Goal: Information Seeking & Learning: Learn about a topic

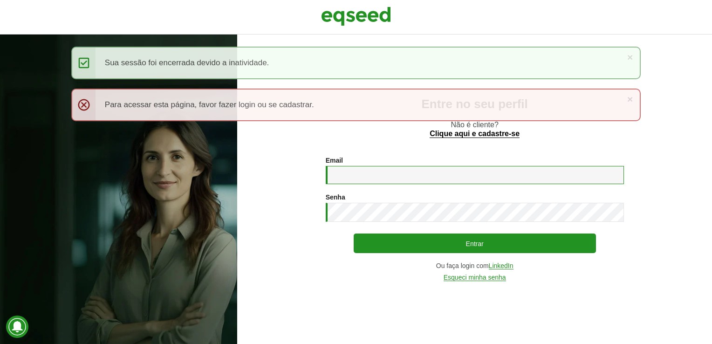
click at [371, 180] on input "Email *" at bounding box center [475, 175] width 298 height 18
type input "**********"
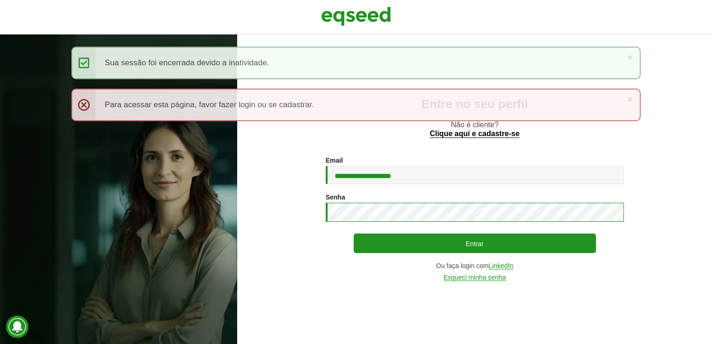
click at [354, 233] on button "Entrar" at bounding box center [475, 243] width 242 height 20
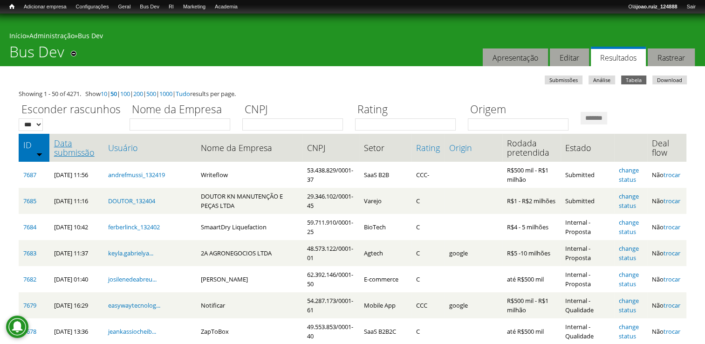
drag, startPoint x: 75, startPoint y: 152, endPoint x: 70, endPoint y: 155, distance: 5.3
click at [74, 152] on link "Data submissão" at bounding box center [76, 147] width 45 height 19
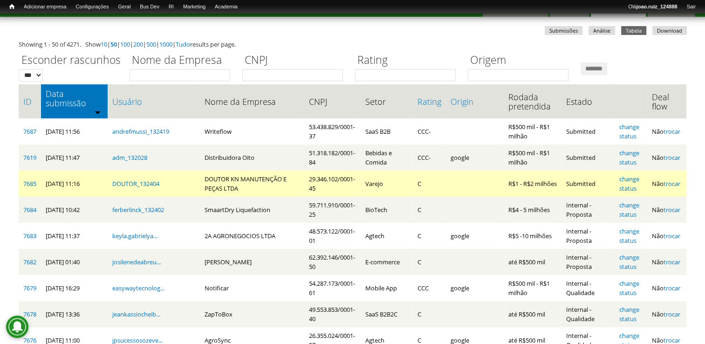
scroll to position [93, 0]
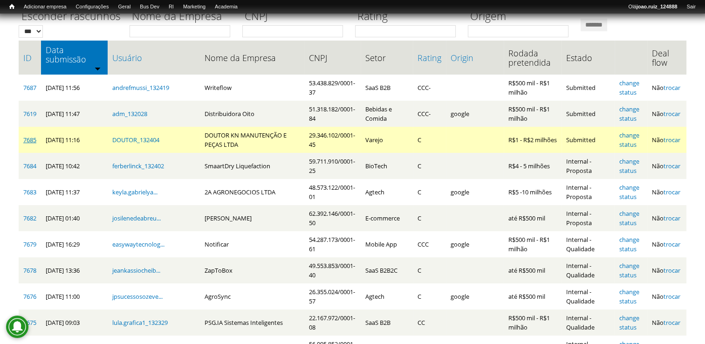
click at [25, 137] on link "7685" at bounding box center [29, 140] width 13 height 8
click at [639, 131] on link "change status" at bounding box center [629, 140] width 20 height 18
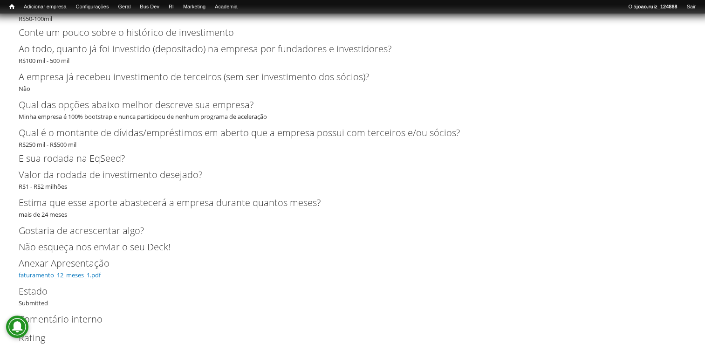
scroll to position [2301, 0]
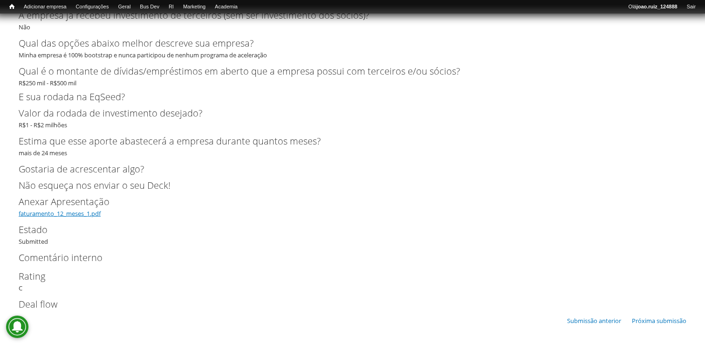
click at [80, 214] on link "faturamento_12_meses_1.pdf" at bounding box center [60, 213] width 82 height 8
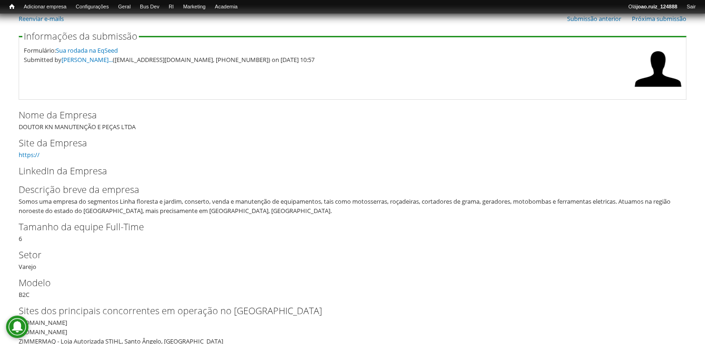
scroll to position [17, 0]
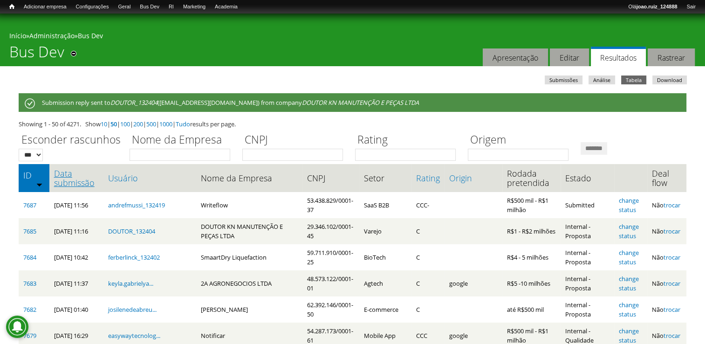
click at [61, 183] on link "Data submissão" at bounding box center [76, 178] width 45 height 19
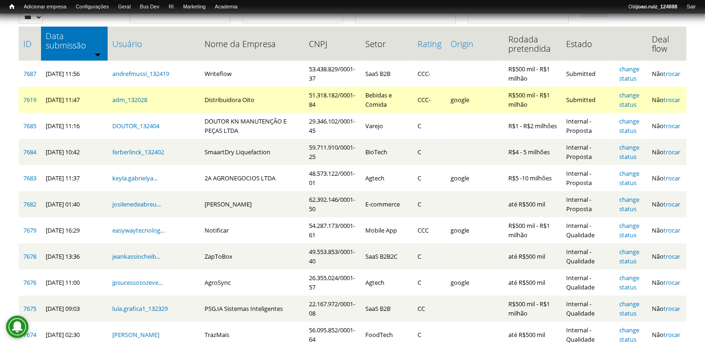
scroll to position [93, 0]
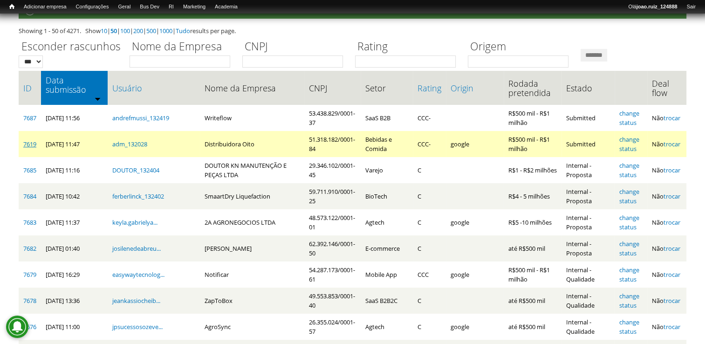
click at [30, 140] on link "7619" at bounding box center [29, 144] width 13 height 8
click at [636, 135] on link "change status" at bounding box center [629, 144] width 20 height 18
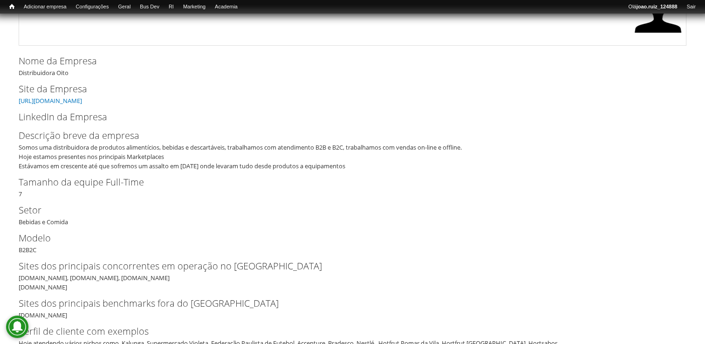
scroll to position [140, 0]
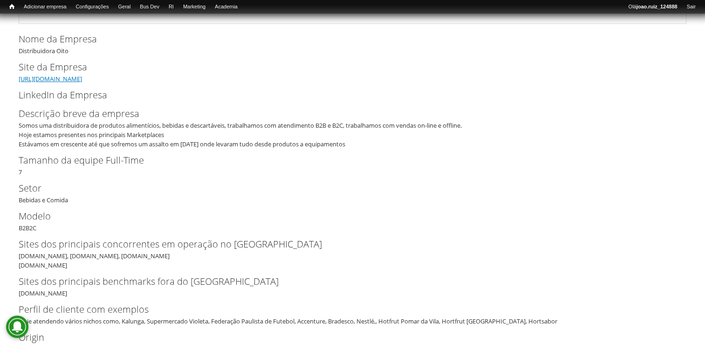
click at [82, 78] on link "https://www.distribuidoraoito.com.br" at bounding box center [50, 79] width 63 height 8
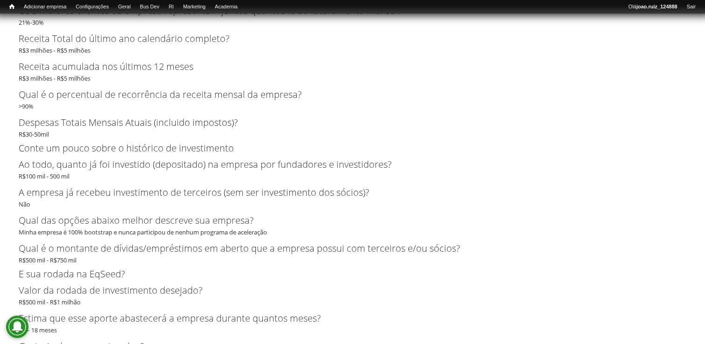
scroll to position [2662, 0]
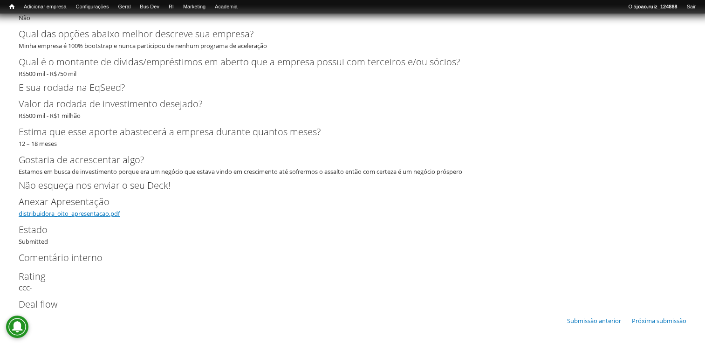
click at [89, 214] on link "distribuidora_oito_apresentacao.pdf" at bounding box center [69, 213] width 101 height 8
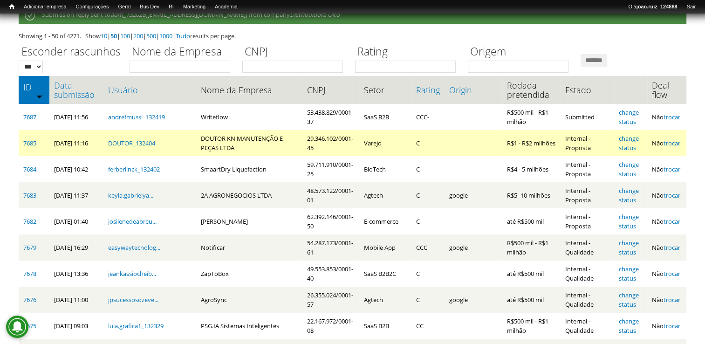
scroll to position [47, 0]
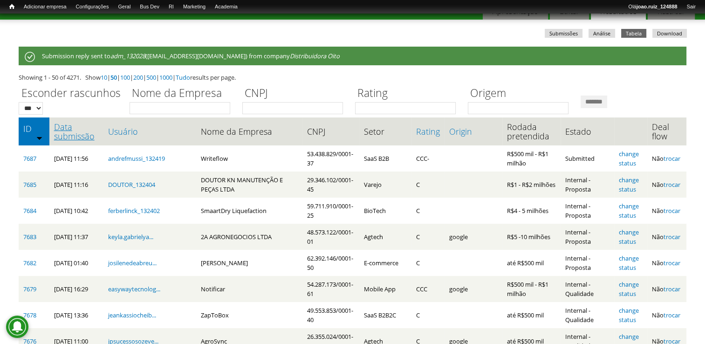
click at [67, 128] on link "Data submissão" at bounding box center [76, 131] width 45 height 19
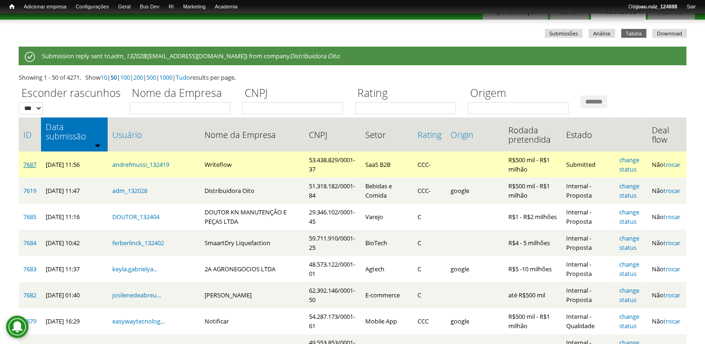
click at [27, 160] on link "7687" at bounding box center [29, 164] width 13 height 8
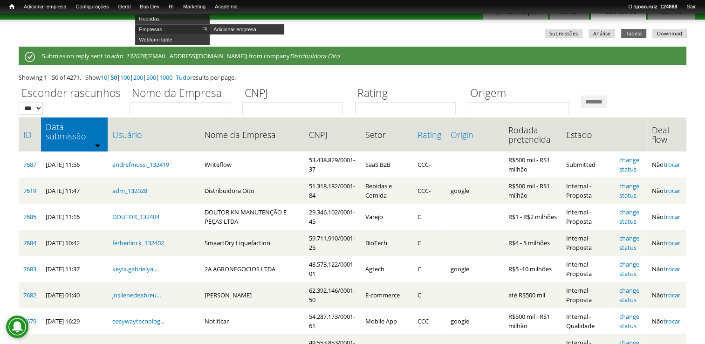
click at [155, 28] on link "Empresas" at bounding box center [172, 29] width 75 height 10
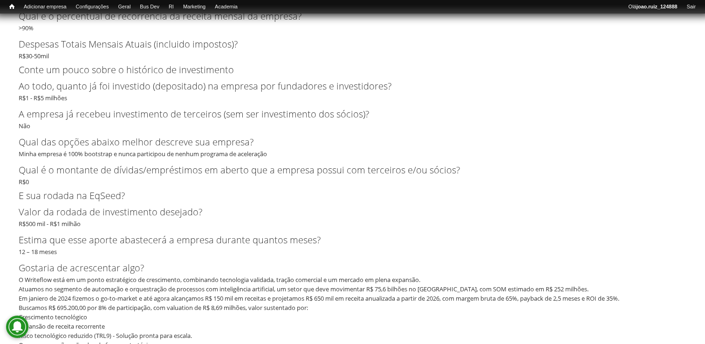
scroll to position [2563, 0]
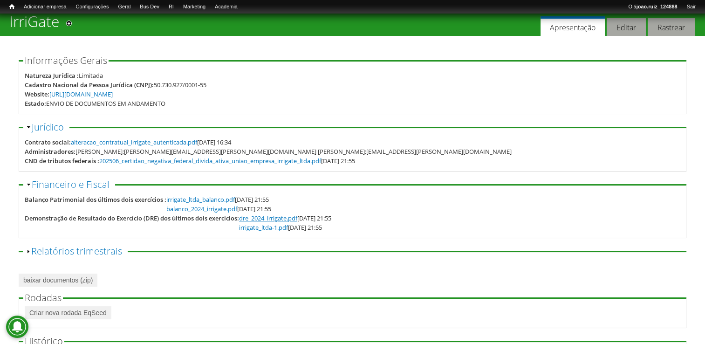
scroll to position [47, 0]
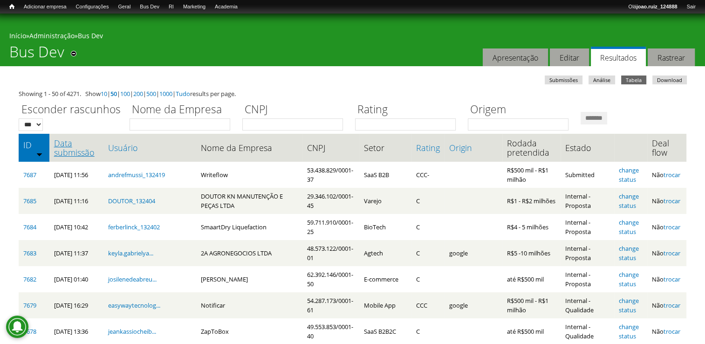
click at [56, 147] on link "Data submissão" at bounding box center [76, 147] width 45 height 19
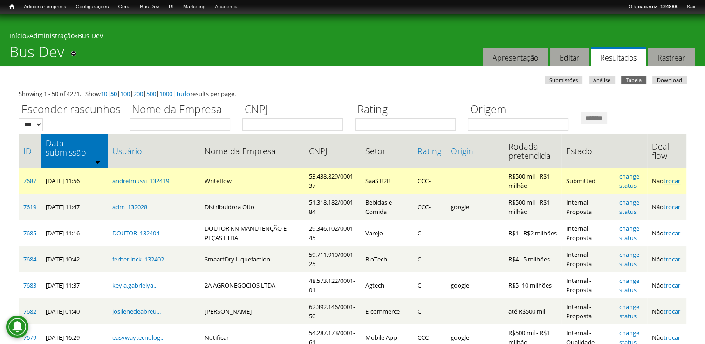
click at [664, 178] on link "trocar" at bounding box center [672, 181] width 17 height 8
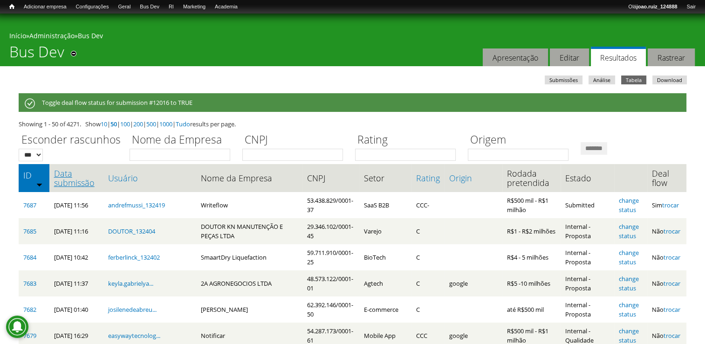
click at [78, 176] on link "Data submissão" at bounding box center [76, 178] width 45 height 19
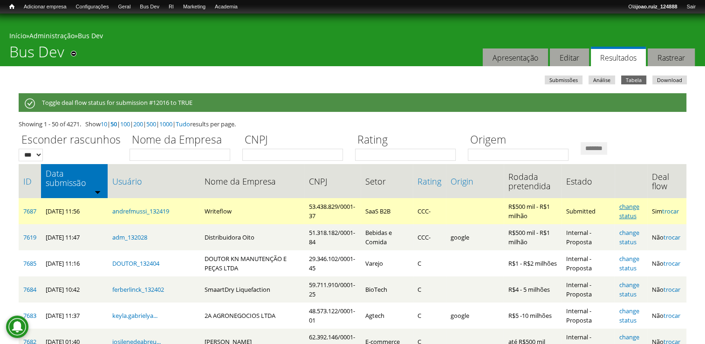
click at [629, 202] on link "change status" at bounding box center [629, 211] width 20 height 18
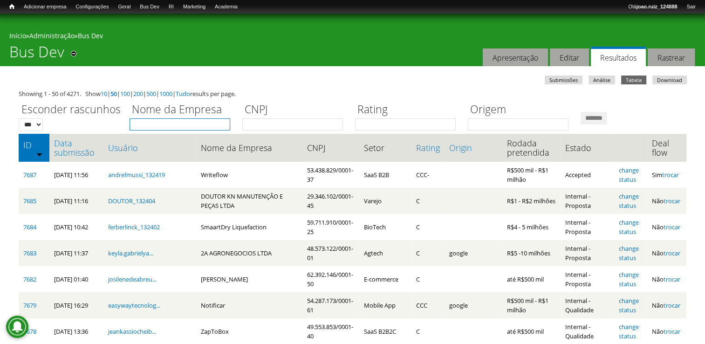
click at [175, 126] on input "Nome da Empresa" at bounding box center [180, 124] width 101 height 12
type input "**********"
click at [607, 116] on input "*******" at bounding box center [594, 118] width 27 height 13
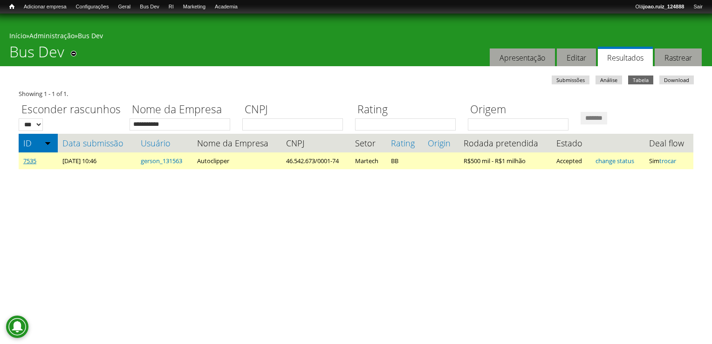
click at [26, 158] on link "7535" at bounding box center [29, 161] width 13 height 8
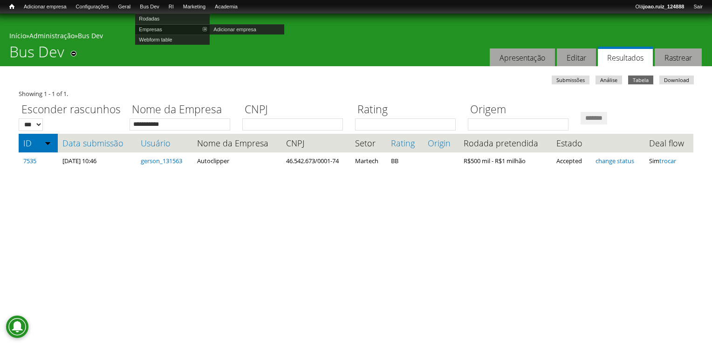
click at [162, 29] on link "Empresas" at bounding box center [172, 29] width 75 height 10
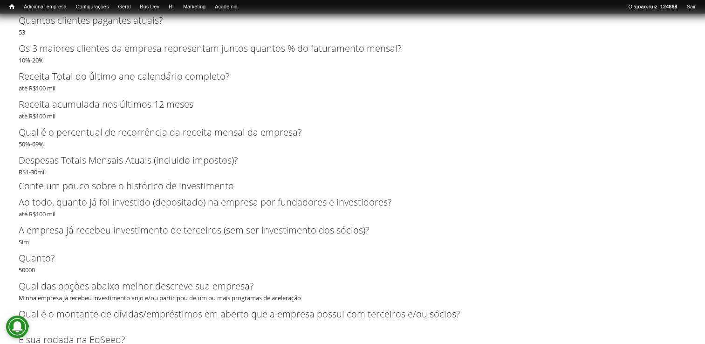
scroll to position [2302, 0]
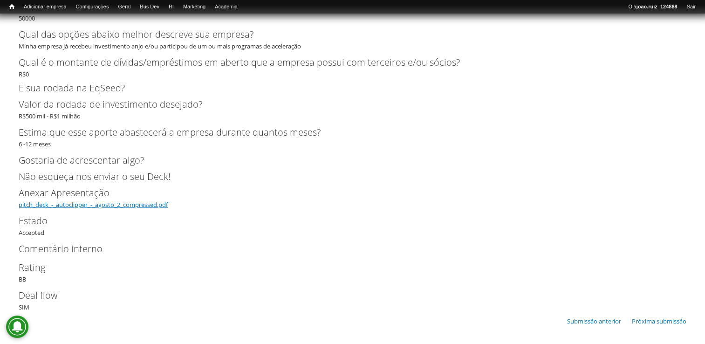
click at [110, 207] on link "pitch_deck_-_autoclipper_-_agosto_2_compressed.pdf" at bounding box center [93, 204] width 149 height 8
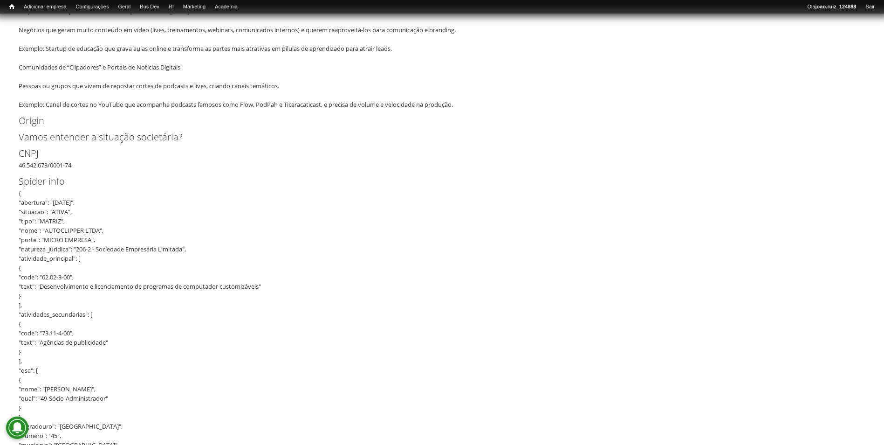
scroll to position [699, 0]
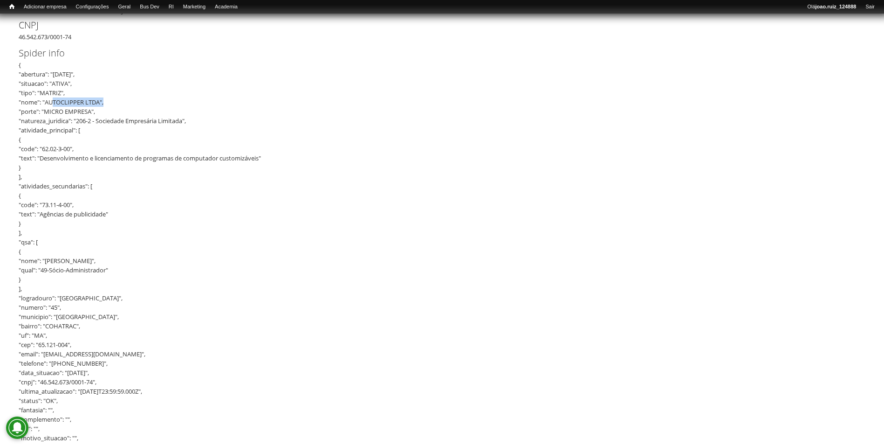
drag, startPoint x: 46, startPoint y: 103, endPoint x: 100, endPoint y: 101, distance: 53.6
click at [100, 101] on div "{ "abertura": "25/05/2022", "situacao": "ATIVA", "tipo": "MATRIZ", "nome": "AUT…" at bounding box center [439, 349] width 841 height 578
copy div "AUTOCLIPPER LTDA"
drag, startPoint x: 20, startPoint y: 35, endPoint x: 74, endPoint y: 38, distance: 54.6
click at [74, 38] on div "CNPJ 46.542.673/0001-74" at bounding box center [442, 29] width 847 height 23
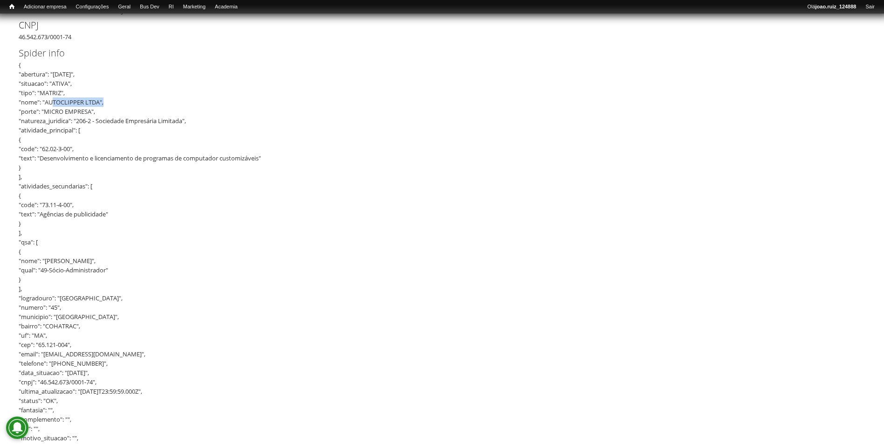
copy div "46.542.673/0001-74"
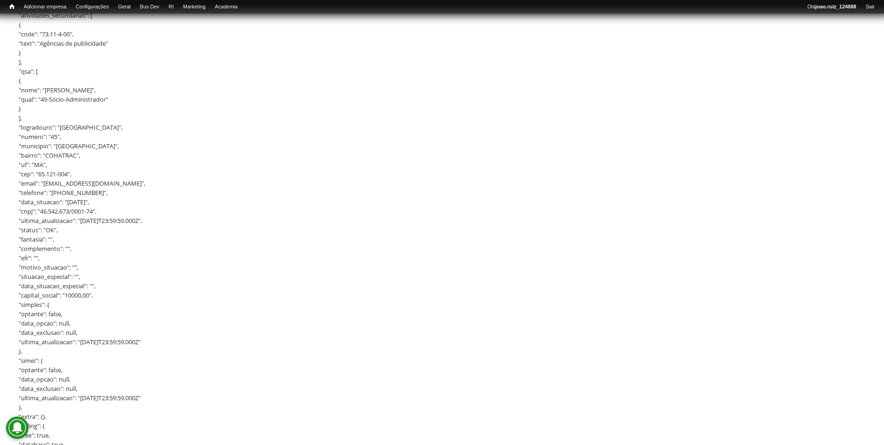
scroll to position [792, 0]
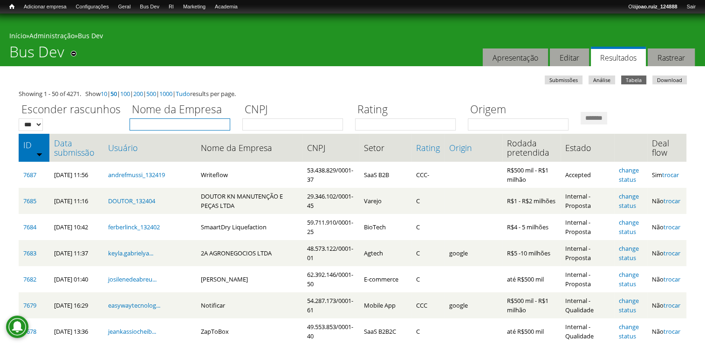
click at [163, 123] on input "Nome da Empresa" at bounding box center [180, 124] width 101 height 12
type input "**********"
click at [581, 112] on input "*******" at bounding box center [594, 118] width 27 height 13
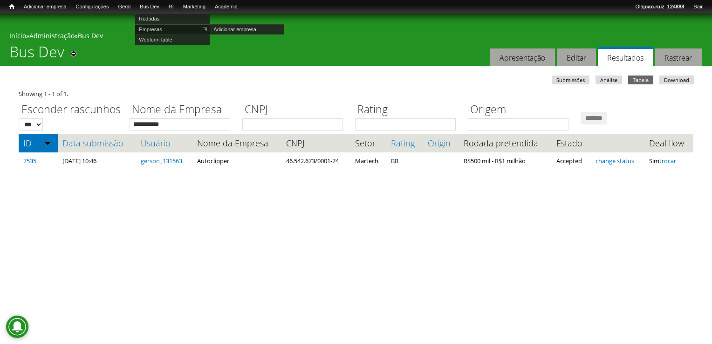
click at [170, 27] on link "Empresas" at bounding box center [172, 29] width 75 height 10
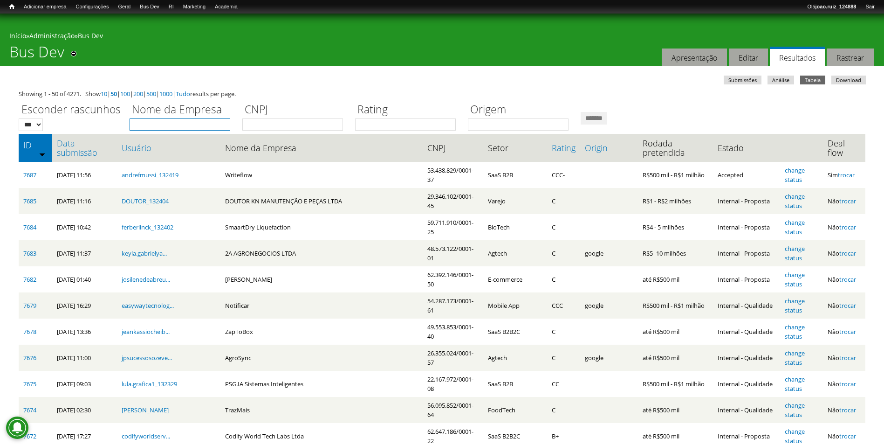
click at [162, 123] on input "Nome da Empresa" at bounding box center [180, 124] width 101 height 12
type input "******"
click at [607, 120] on input "*******" at bounding box center [594, 118] width 27 height 13
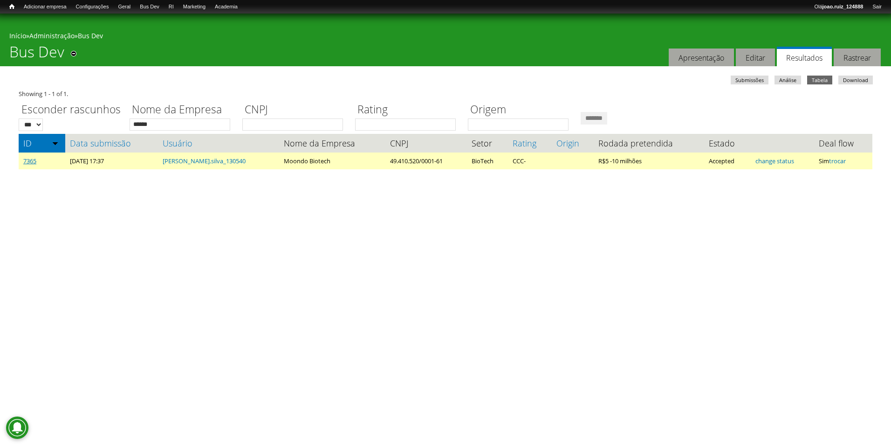
click at [35, 159] on link "7365" at bounding box center [29, 161] width 13 height 8
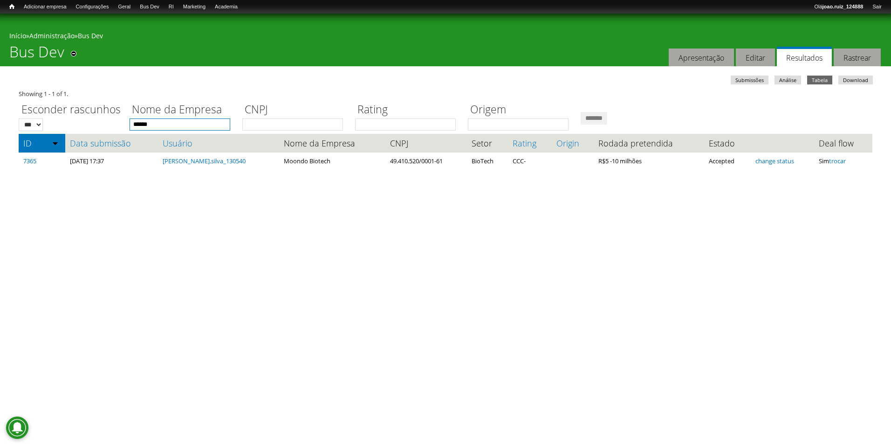
drag, startPoint x: 171, startPoint y: 122, endPoint x: 36, endPoint y: 114, distance: 134.9
click at [36, 114] on div "Esconder rascunhos *** *** Nome da Empresa ****** CNPJ Rating Origem *******" at bounding box center [446, 114] width 854 height 32
type input "**********"
click at [581, 112] on input "*******" at bounding box center [594, 118] width 27 height 13
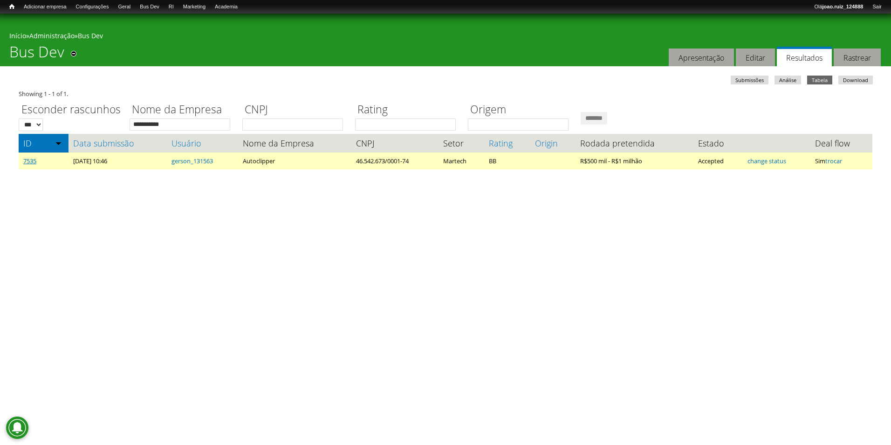
click at [28, 162] on link "7535" at bounding box center [29, 161] width 13 height 8
click at [26, 160] on link "7535" at bounding box center [29, 161] width 13 height 8
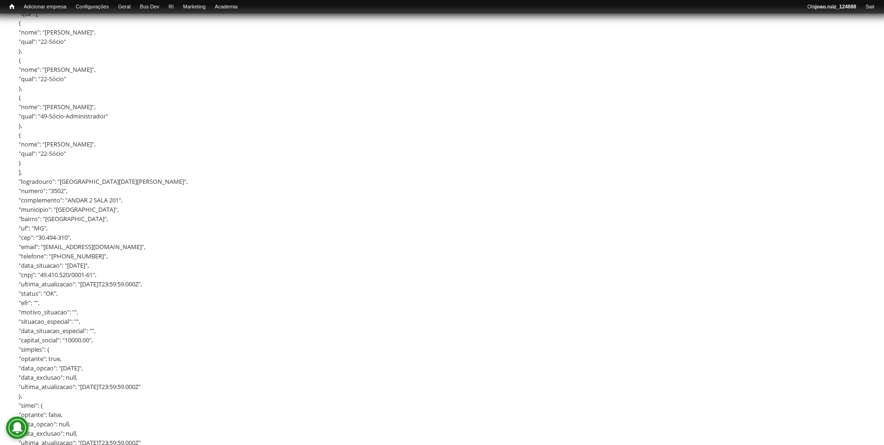
scroll to position [1165, 0]
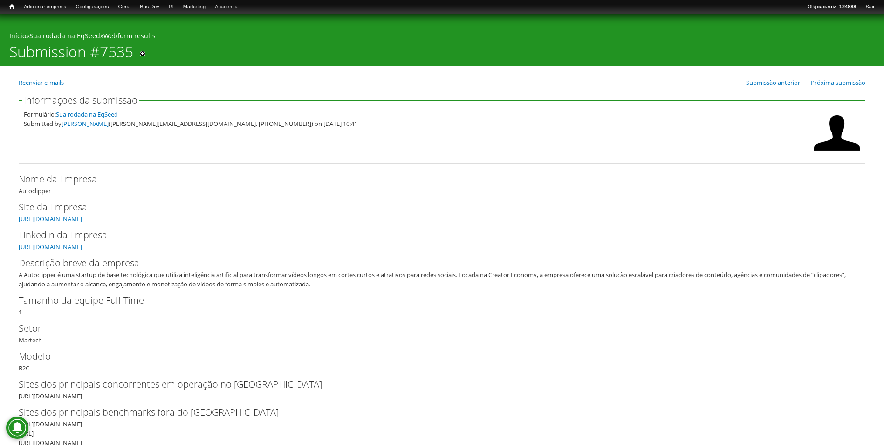
click at [68, 219] on link "[URL][DOMAIN_NAME]" at bounding box center [50, 218] width 63 height 8
click at [82, 244] on link "https://www.linkedin.com/company/autoclipper/" at bounding box center [50, 246] width 63 height 8
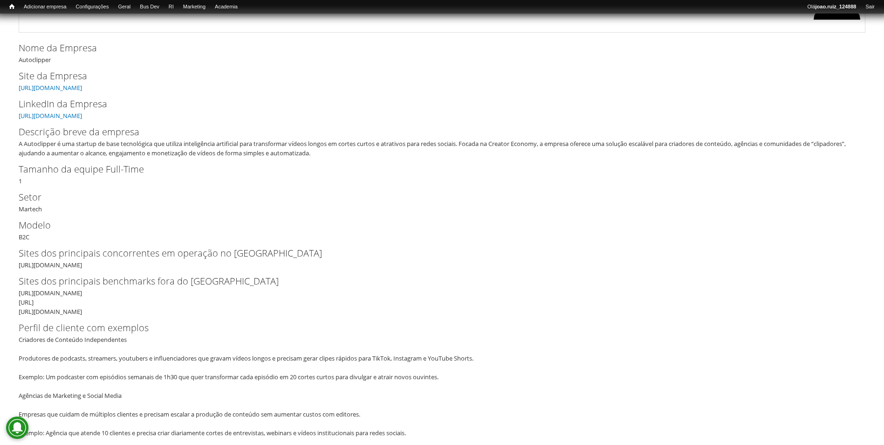
scroll to position [186, 0]
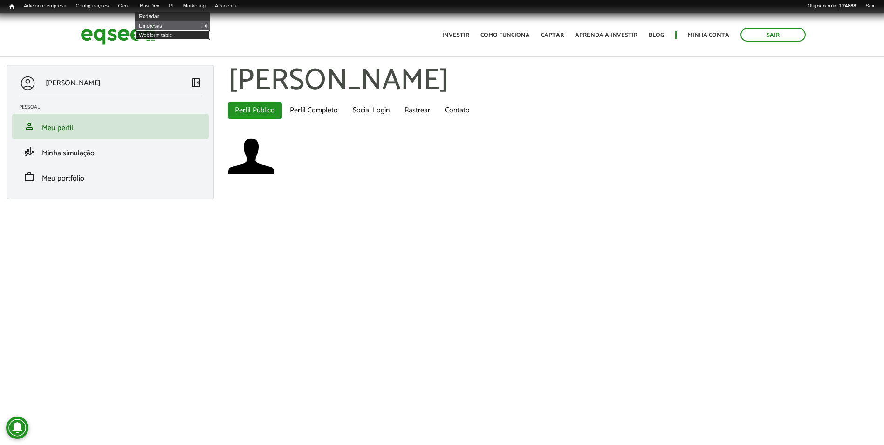
click at [161, 32] on link "Webform table" at bounding box center [172, 34] width 75 height 9
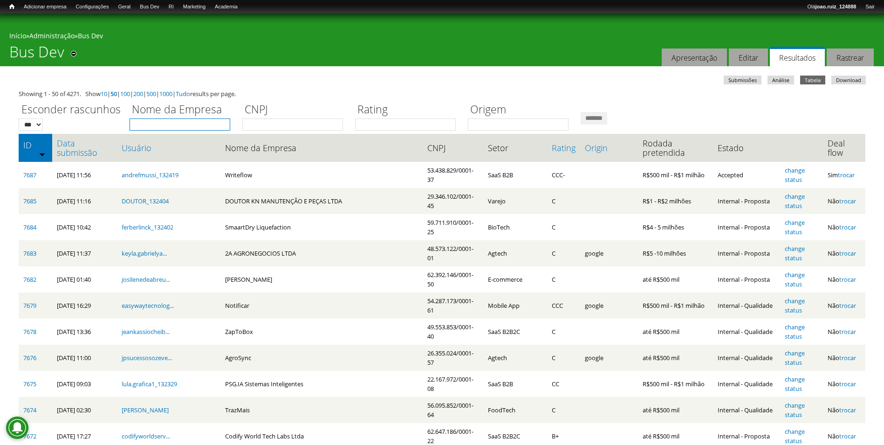
click at [193, 124] on input "Nome da Empresa" at bounding box center [180, 124] width 101 height 12
type input "**********"
click at [607, 116] on input "*******" at bounding box center [594, 118] width 27 height 13
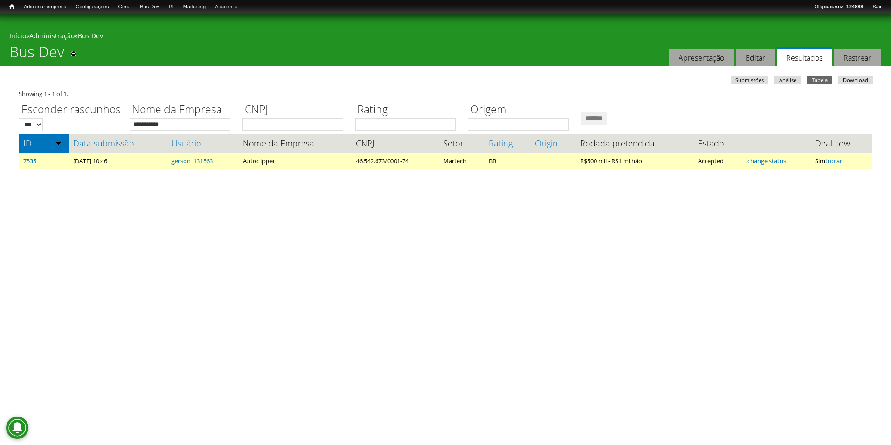
click at [30, 161] on link "7535" at bounding box center [29, 161] width 13 height 8
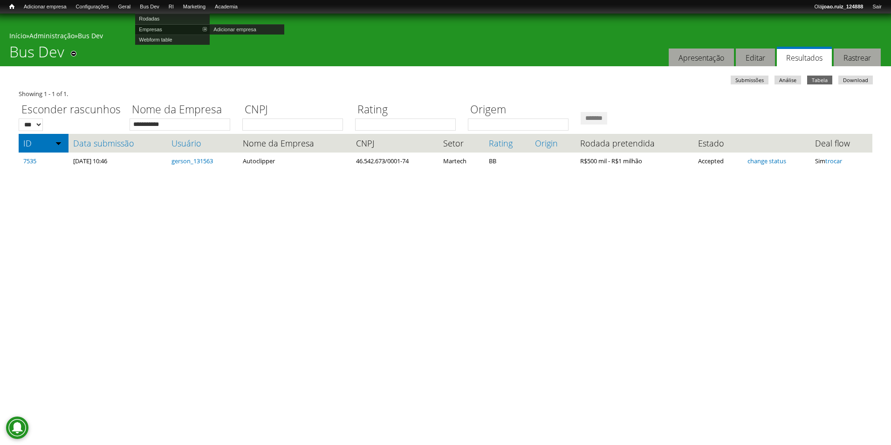
click at [162, 30] on link "Empresas" at bounding box center [172, 29] width 75 height 10
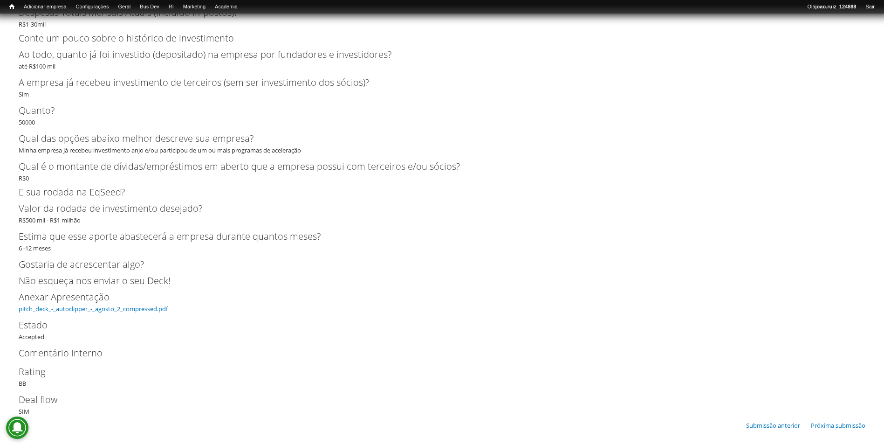
scroll to position [2202, 0]
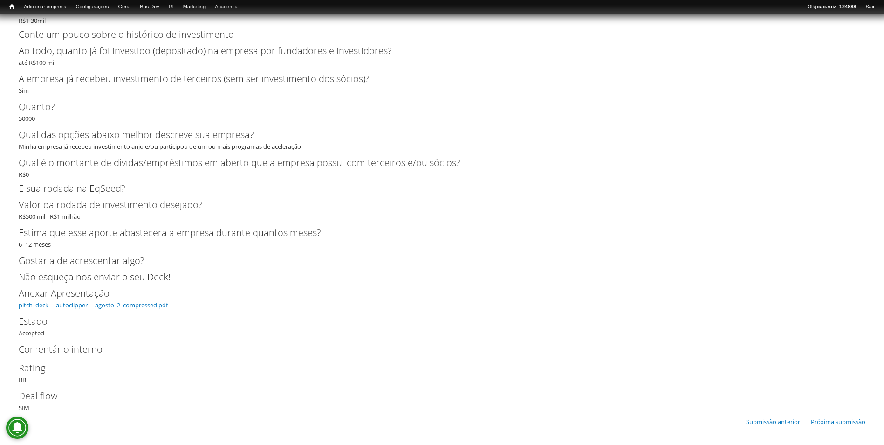
click at [142, 305] on link "pitch_deck_-_autoclipper_-_agosto_2_compressed.pdf" at bounding box center [93, 305] width 149 height 8
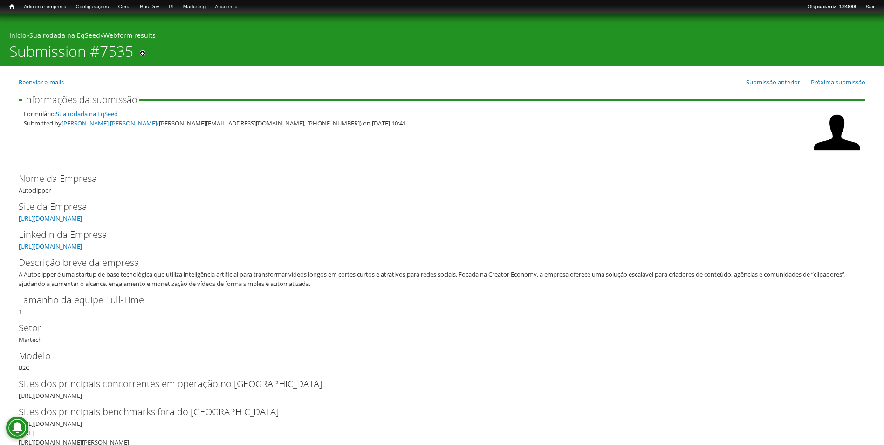
scroll to position [0, 0]
click at [77, 218] on link "[URL][DOMAIN_NAME]" at bounding box center [50, 218] width 63 height 8
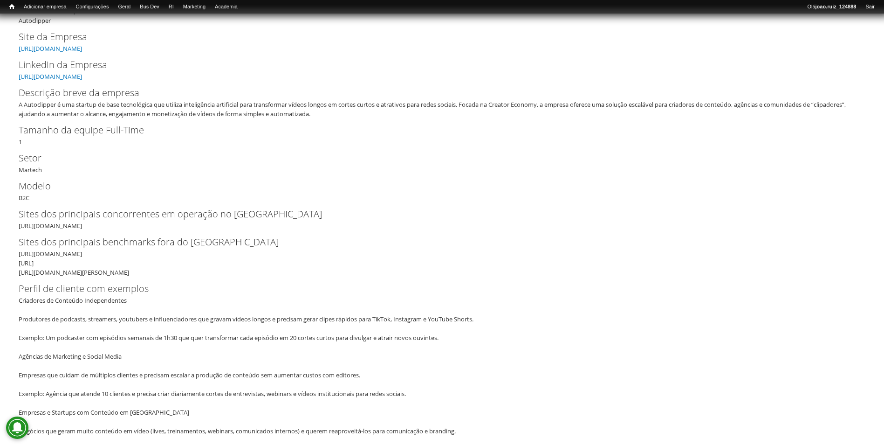
scroll to position [186, 0]
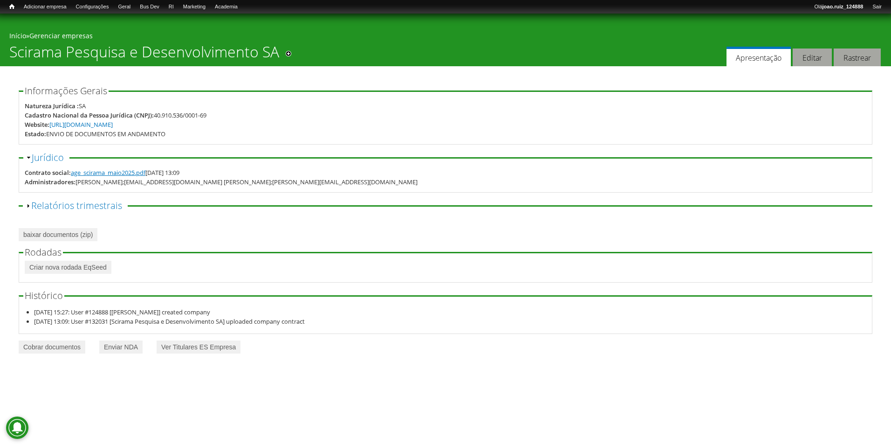
click at [135, 175] on link "age_scirama_maio2025.pdf" at bounding box center [108, 172] width 75 height 8
